Goal: Navigation & Orientation: Find specific page/section

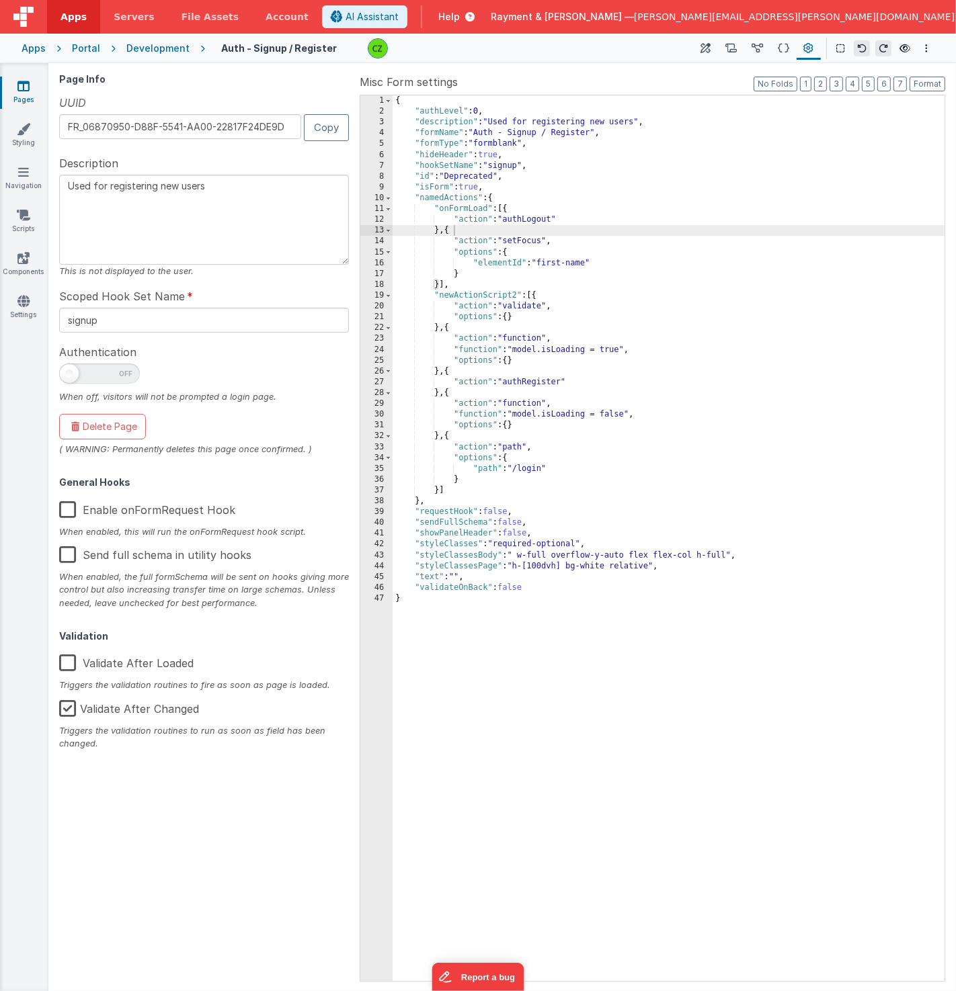
click at [507, 341] on div "{ "authLevel" : 0 , "description" : "Used for registering new users" , "formNam…" at bounding box center [668, 549] width 552 height 908
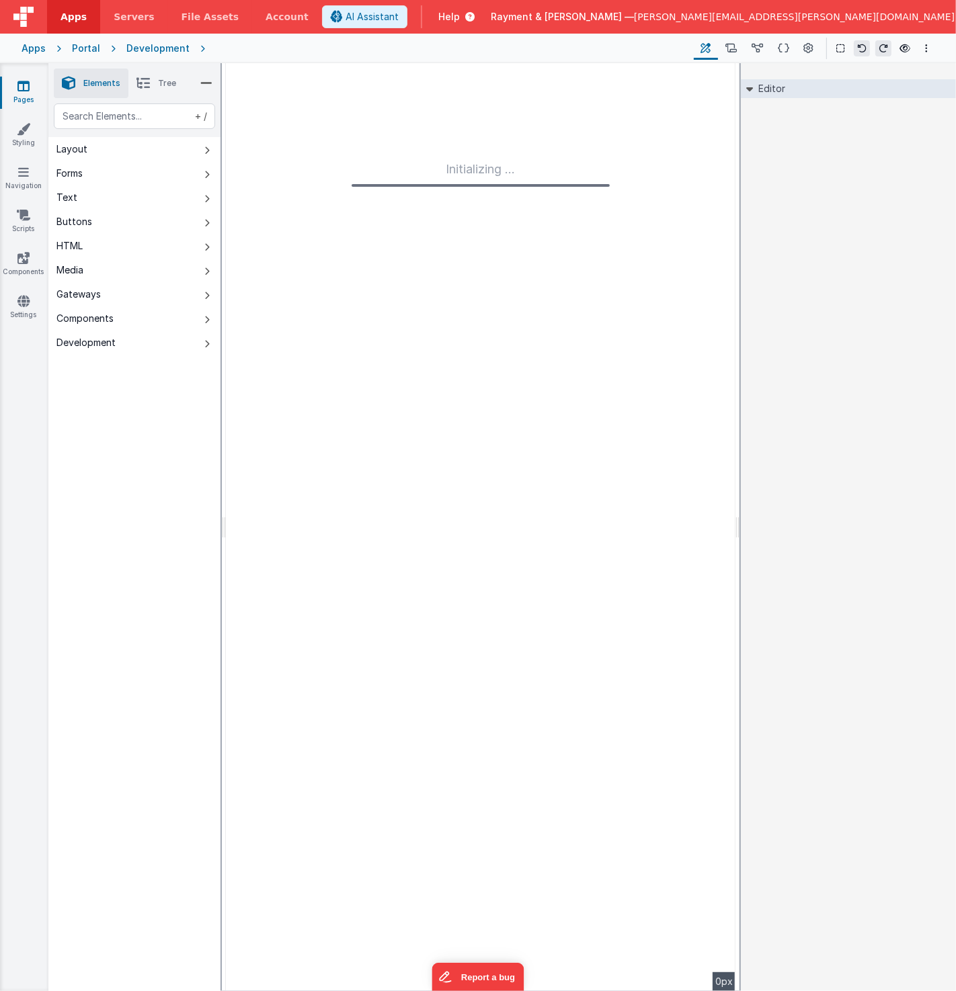
click at [80, 19] on span "Apps" at bounding box center [73, 16] width 26 height 13
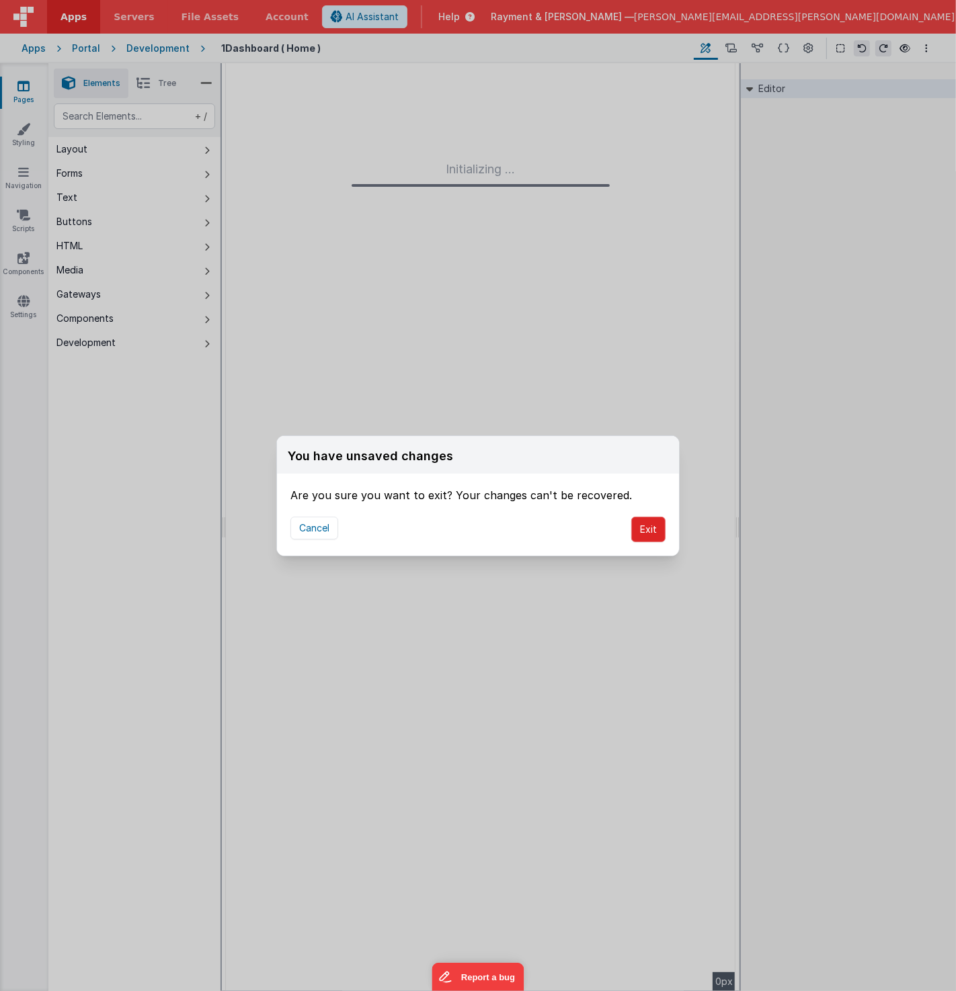
click at [663, 531] on button "Exit" at bounding box center [648, 530] width 34 height 26
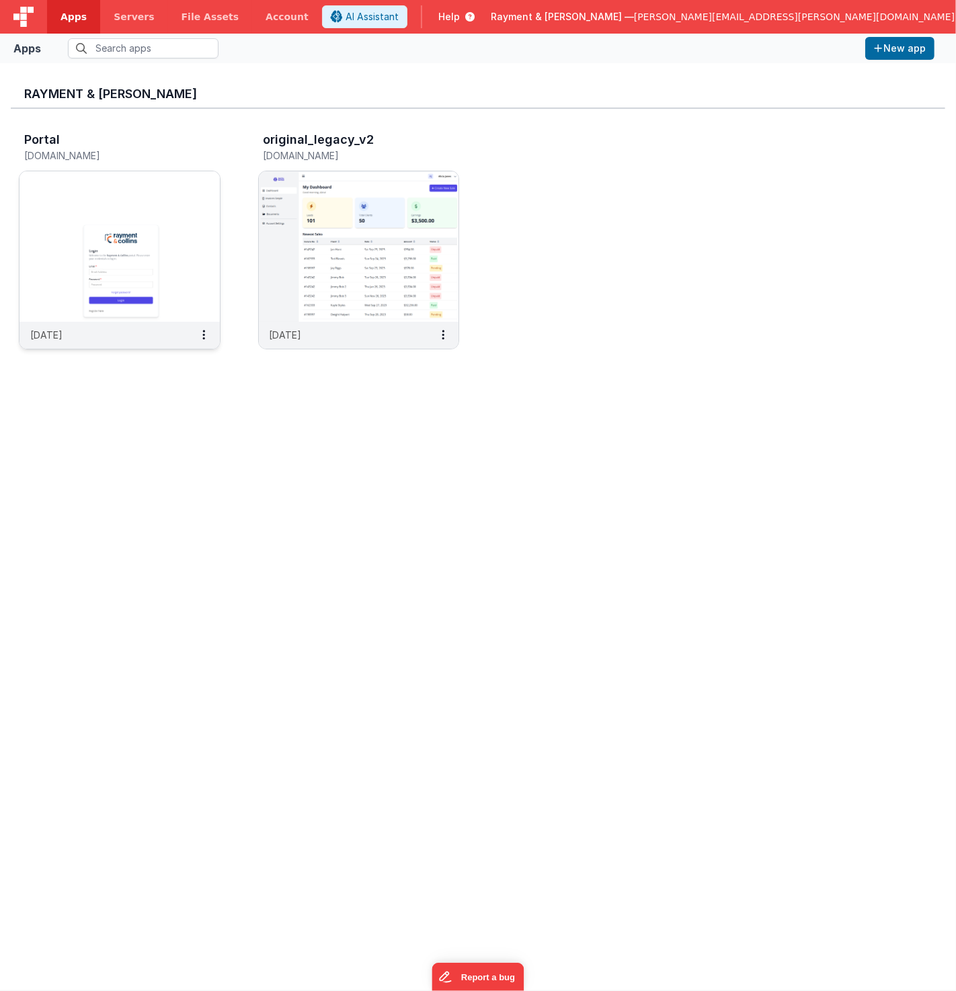
click at [122, 206] on img at bounding box center [119, 246] width 200 height 151
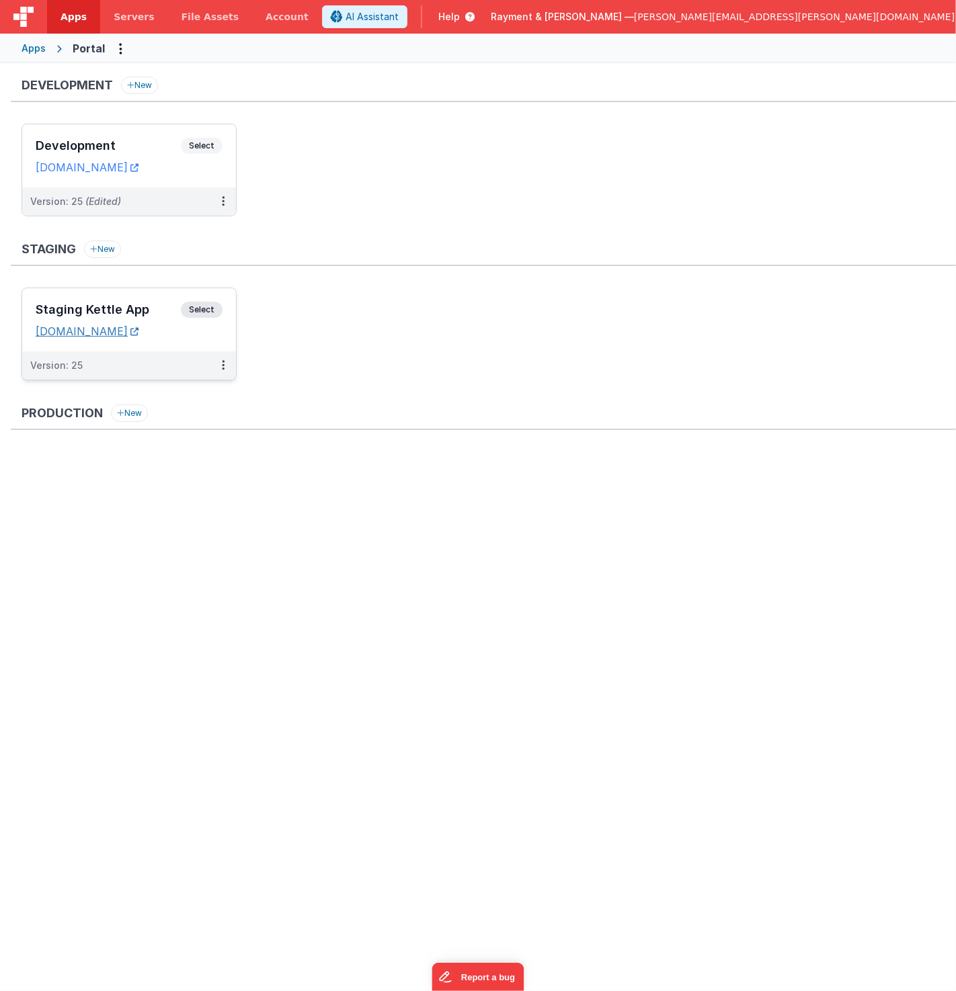
click at [138, 328] on link "sleemankettle.clientportal.cloud" at bounding box center [87, 331] width 103 height 13
click at [277, 532] on ul at bounding box center [489, 495] width 934 height 87
